Goal: Task Accomplishment & Management: Use online tool/utility

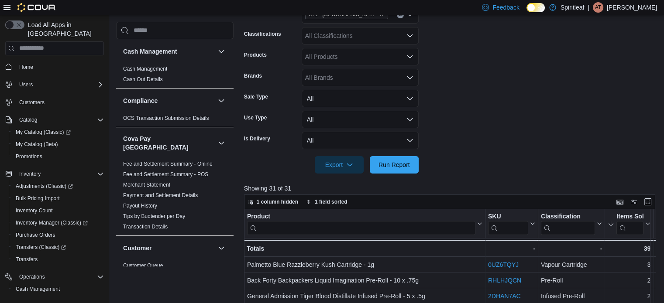
scroll to position [672, 0]
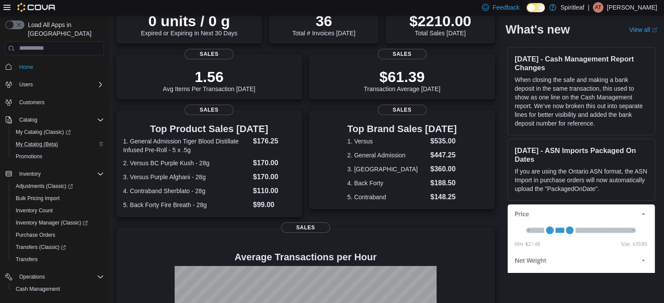
scroll to position [75, 0]
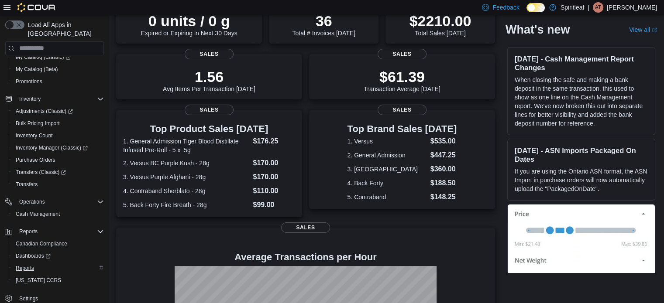
click at [29, 265] on span "Reports" at bounding box center [25, 268] width 18 height 7
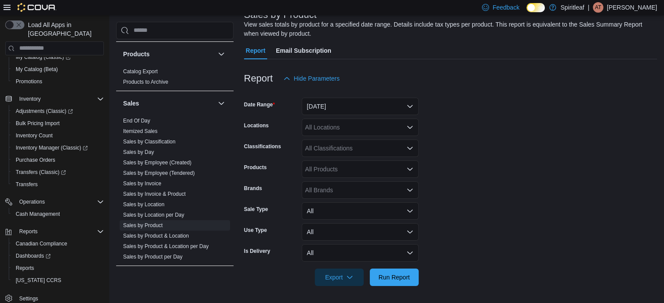
scroll to position [655, 0]
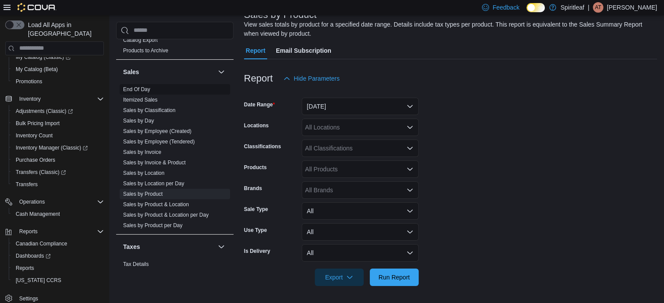
click at [147, 86] on link "End Of Day" at bounding box center [136, 89] width 27 height 6
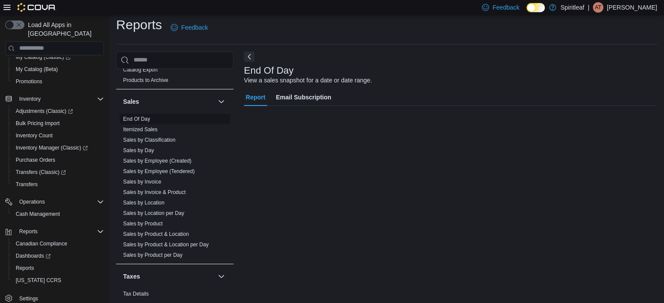
scroll to position [6, 0]
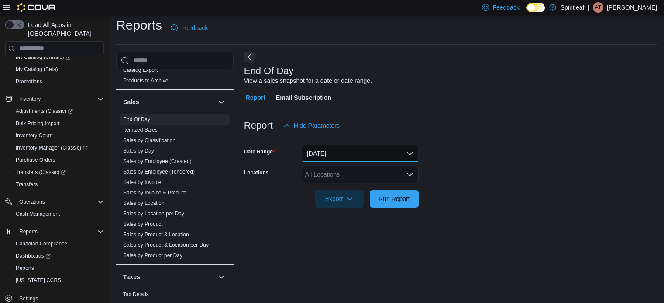
click at [328, 155] on button "[DATE]" at bounding box center [360, 153] width 117 height 17
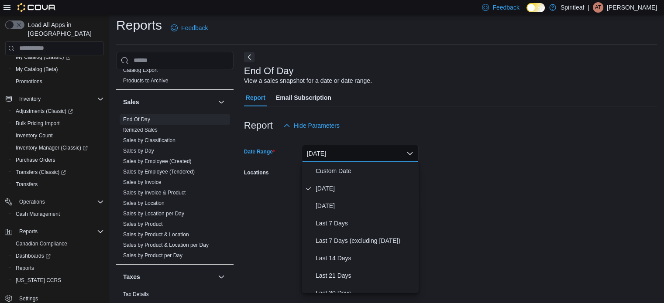
click at [328, 155] on button "[DATE]" at bounding box center [360, 153] width 117 height 17
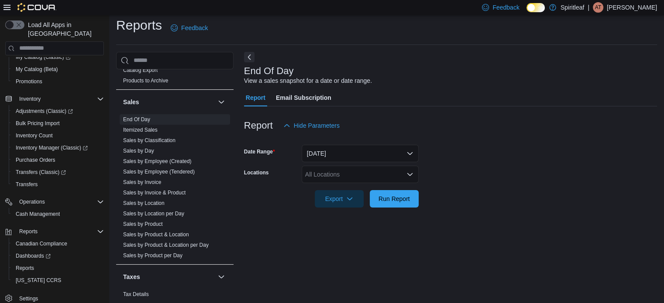
click at [328, 175] on div "All Locations" at bounding box center [360, 174] width 117 height 17
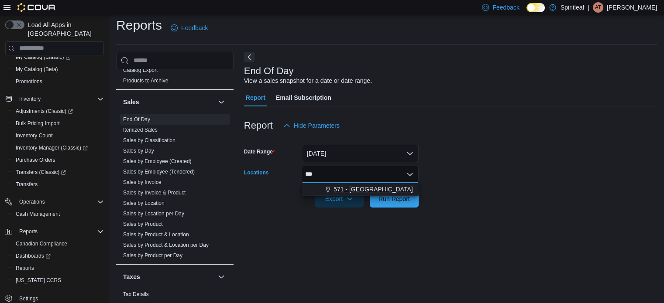
type input "***"
click at [337, 186] on span "571 - [GEOGRAPHIC_DATA] ([GEOGRAPHIC_DATA])" at bounding box center [408, 189] width 148 height 9
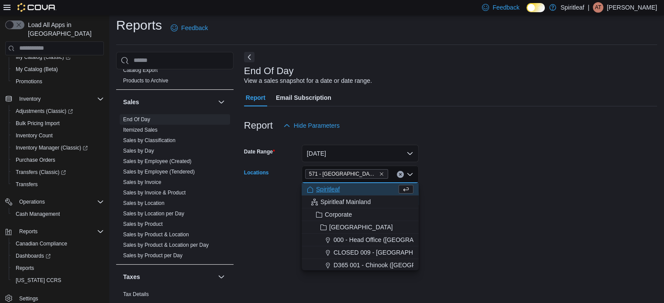
click at [461, 181] on form "Date Range Today Locations 571 - Spiritleaf Ontario St (Stratford) Combo box. S…" at bounding box center [450, 170] width 413 height 73
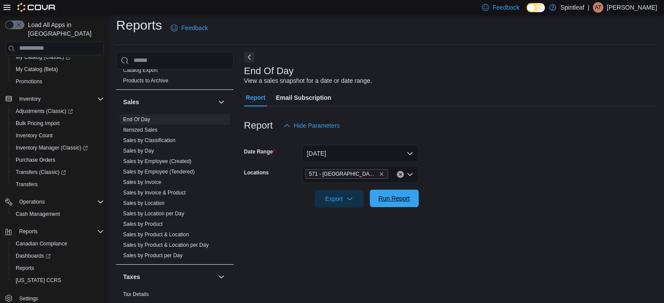
click at [398, 199] on span "Run Report" at bounding box center [394, 198] width 31 height 9
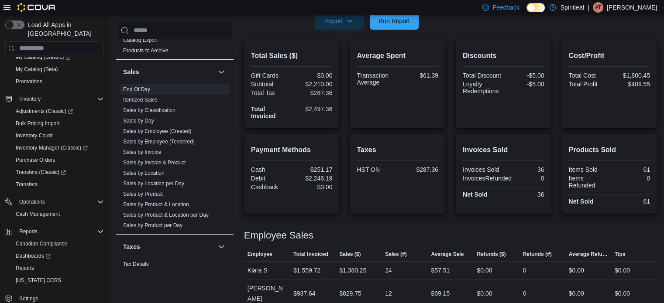
scroll to position [185, 0]
